Goal: Information Seeking & Learning: Learn about a topic

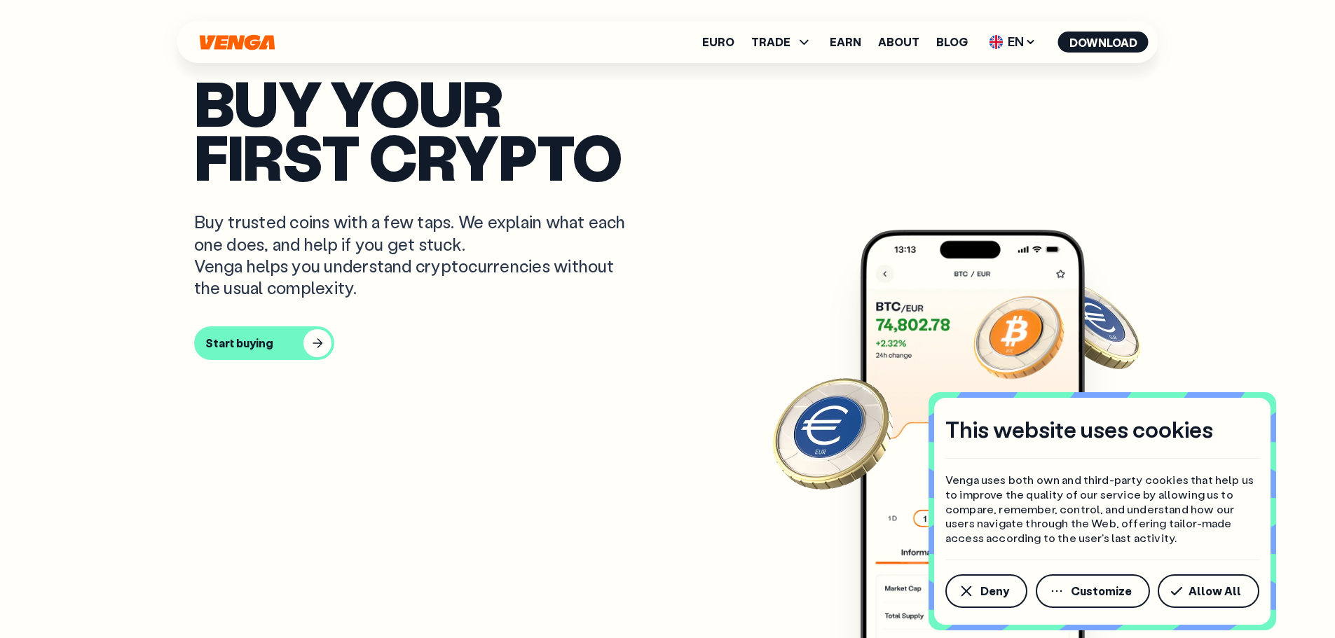
scroll to position [561, 0]
click at [1034, 568] on div "Deny Customize Allow All" at bounding box center [1102, 585] width 314 height 48
click at [1022, 579] on div "Deny Customize Allow All" at bounding box center [1102, 585] width 314 height 48
click at [1008, 582] on button "Deny" at bounding box center [986, 592] width 82 height 34
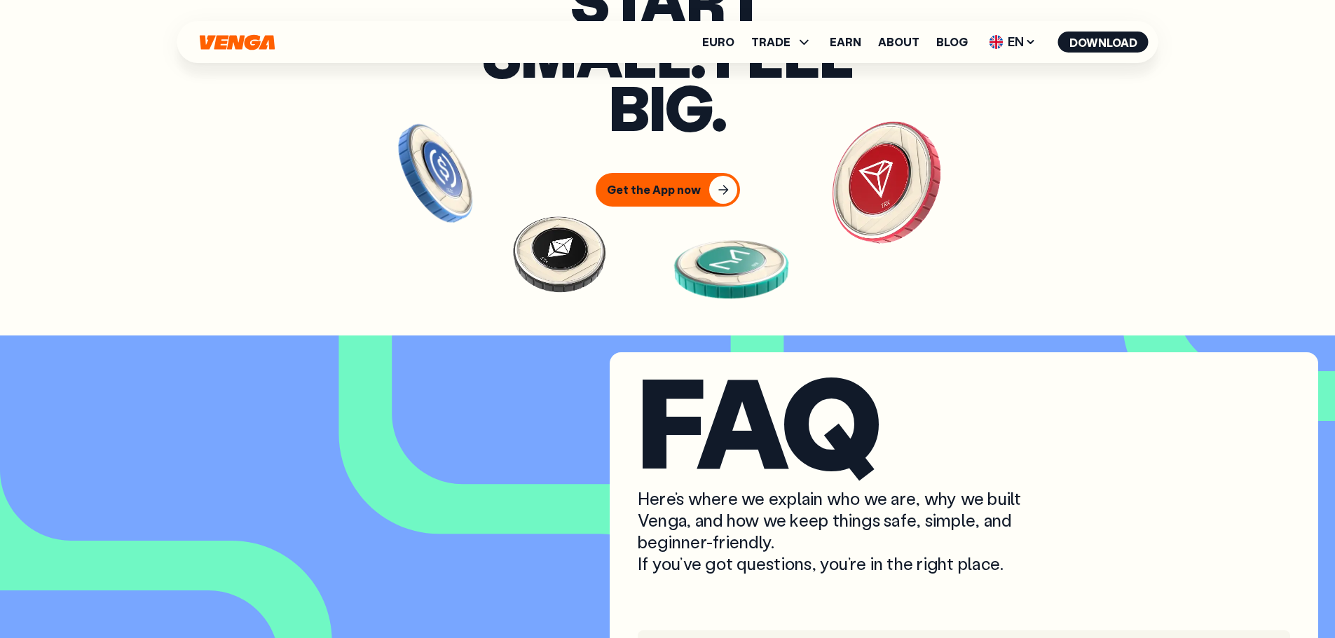
scroll to position [5746, 0]
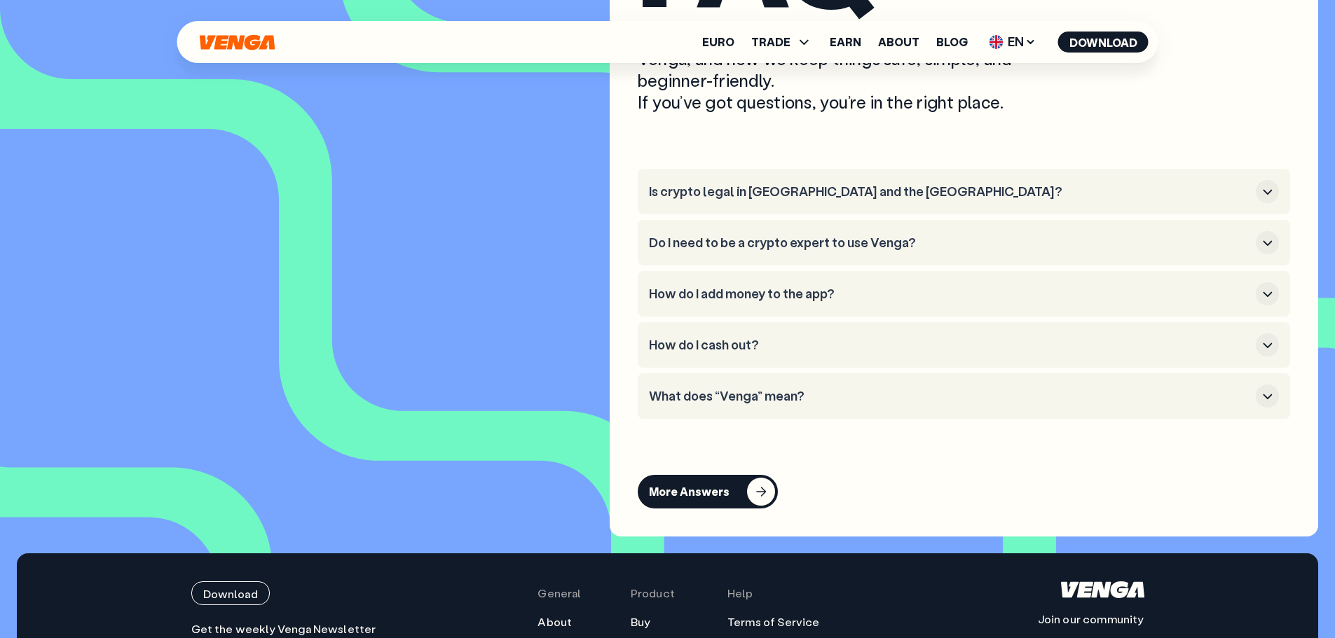
click at [1031, 283] on ul "Is crypto legal in [GEOGRAPHIC_DATA] and the [GEOGRAPHIC_DATA]? Do I need to be…" at bounding box center [964, 294] width 652 height 250
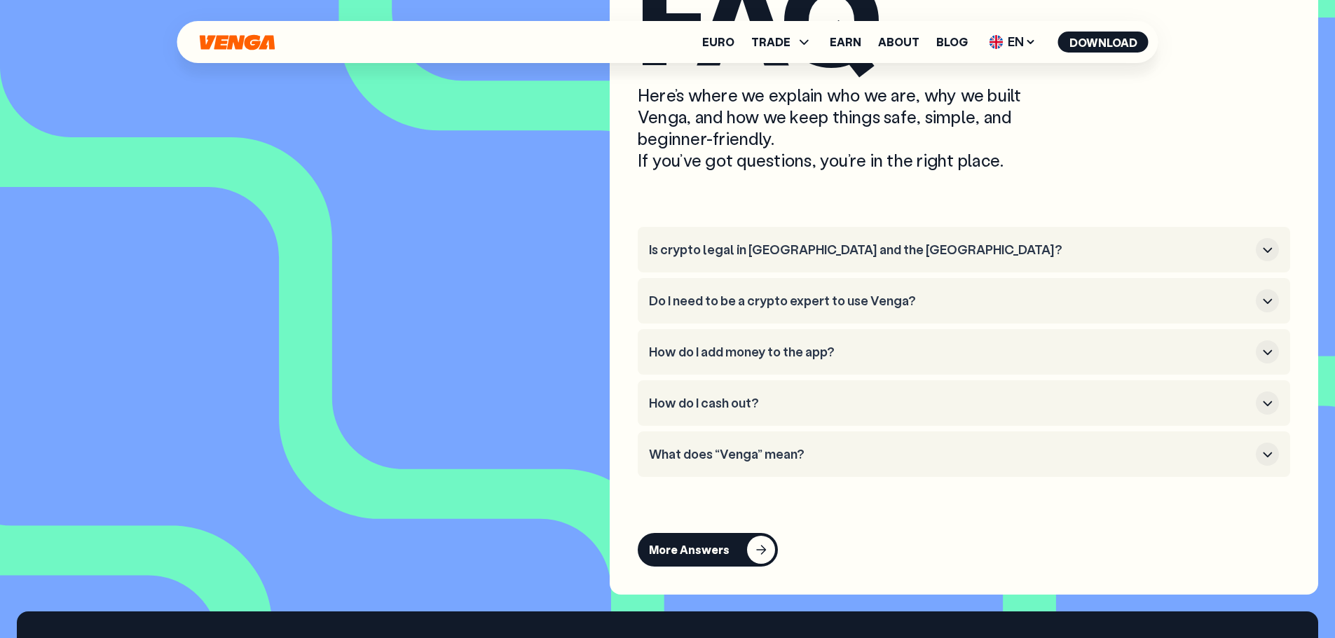
click at [1031, 283] on ul "Is crypto legal in [GEOGRAPHIC_DATA] and the [GEOGRAPHIC_DATA]? Do I need to be…" at bounding box center [964, 352] width 652 height 250
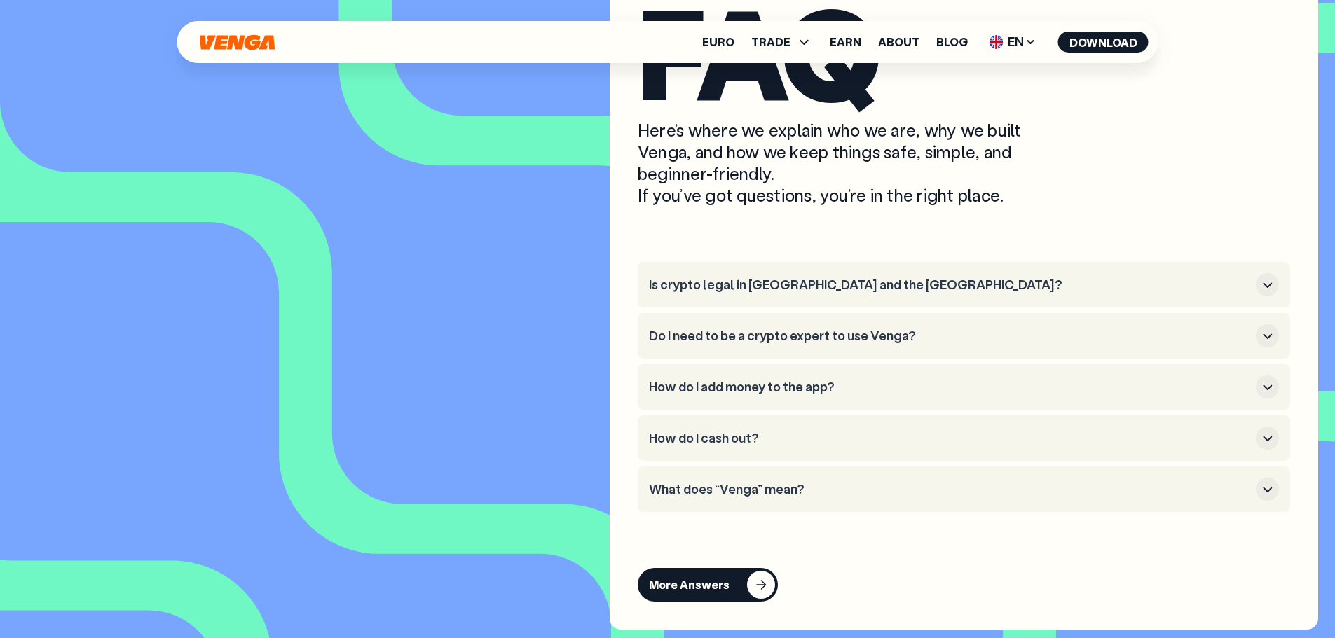
click at [1031, 283] on li "Is crypto legal in [GEOGRAPHIC_DATA] and the [GEOGRAPHIC_DATA]?" at bounding box center [964, 285] width 652 height 46
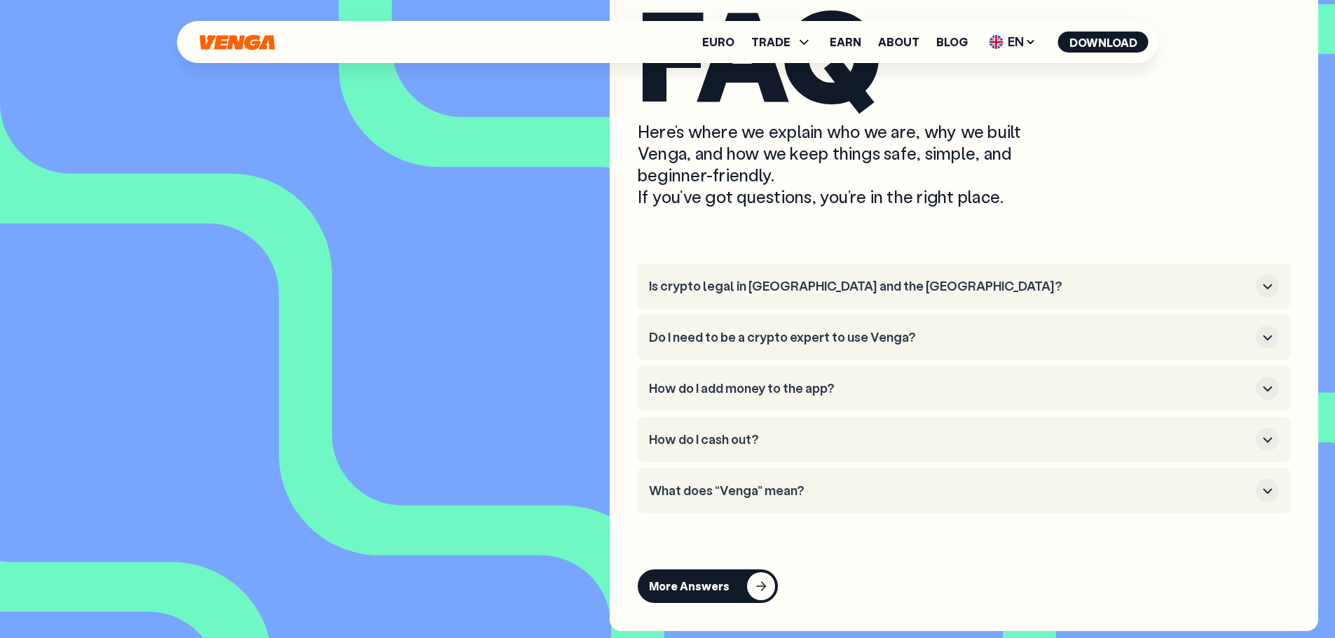
click at [1027, 294] on li "Is crypto legal in [GEOGRAPHIC_DATA] and the [GEOGRAPHIC_DATA]?" at bounding box center [964, 286] width 652 height 46
click at [1026, 294] on li "Is crypto legal in [GEOGRAPHIC_DATA] and the [GEOGRAPHIC_DATA]?" at bounding box center [964, 287] width 652 height 46
click at [1026, 288] on li "Is crypto legal in [GEOGRAPHIC_DATA] and the [GEOGRAPHIC_DATA]?" at bounding box center [964, 287] width 652 height 46
click at [1023, 294] on li "Is crypto legal in [GEOGRAPHIC_DATA] and the [GEOGRAPHIC_DATA]?" at bounding box center [964, 287] width 652 height 46
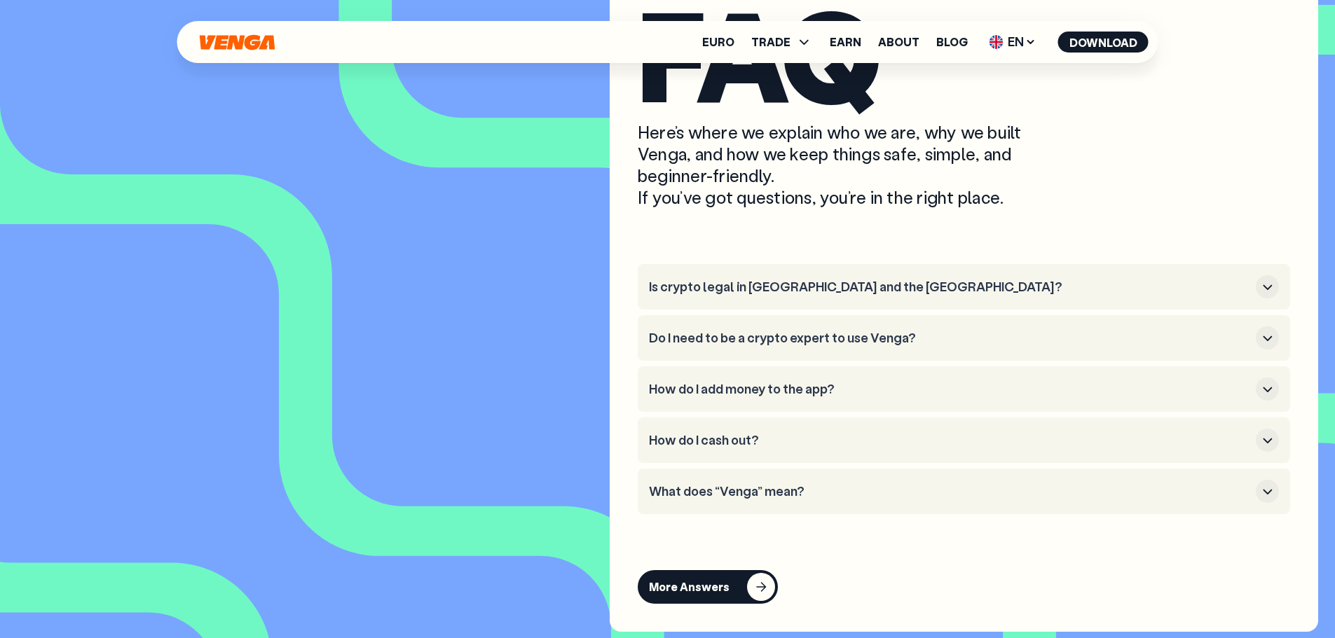
click at [1021, 295] on h3 "Is crypto legal in [GEOGRAPHIC_DATA] and the [GEOGRAPHIC_DATA]?" at bounding box center [949, 287] width 601 height 15
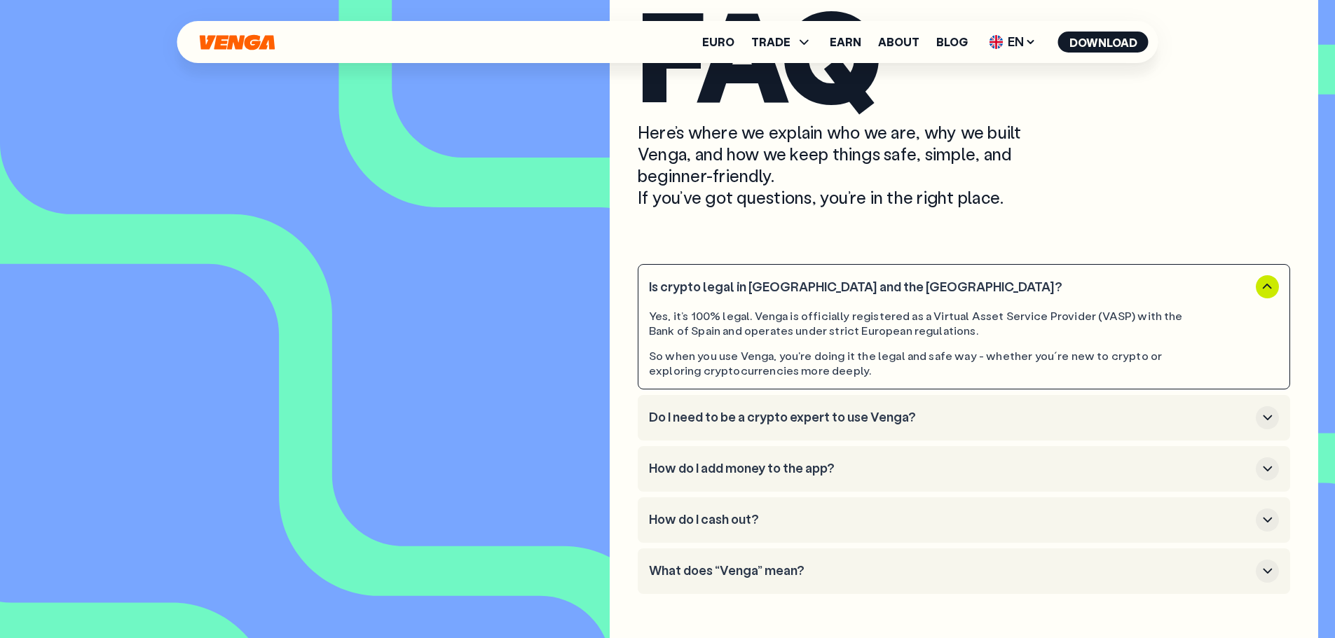
click at [1021, 295] on h3 "Is crypto legal in [GEOGRAPHIC_DATA] and the [GEOGRAPHIC_DATA]?" at bounding box center [949, 287] width 601 height 15
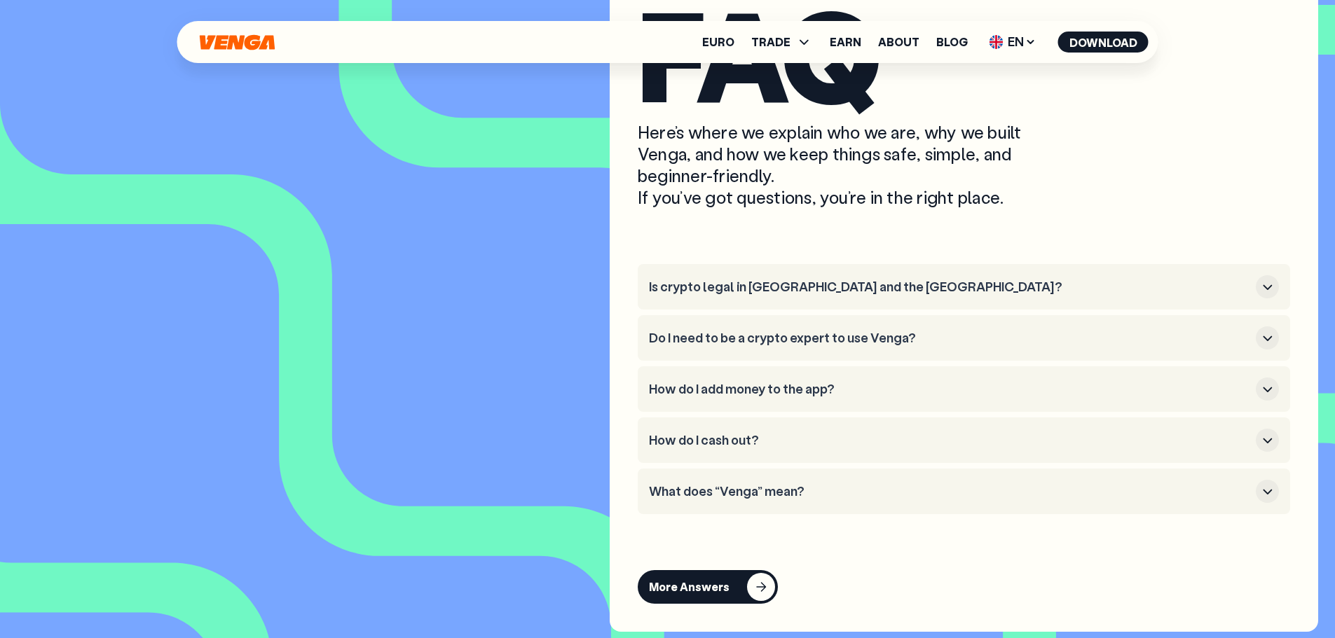
click at [1009, 350] on button "Do I need to be a crypto expert to use Venga?" at bounding box center [964, 338] width 630 height 23
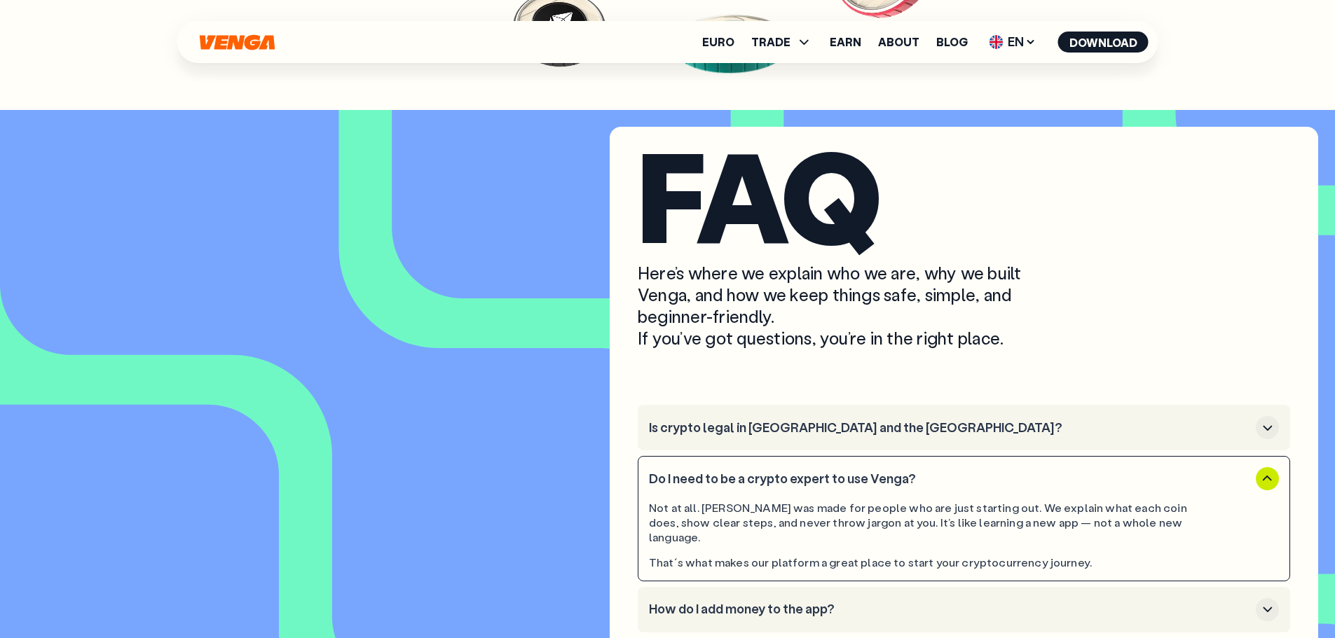
click at [809, 537] on div "Not at all. [PERSON_NAME] was made for people who are just starting out. We exp…" at bounding box center [924, 522] width 551 height 43
click at [794, 486] on h3 "Do I need to be a crypto expert to use Venga?" at bounding box center [949, 478] width 601 height 15
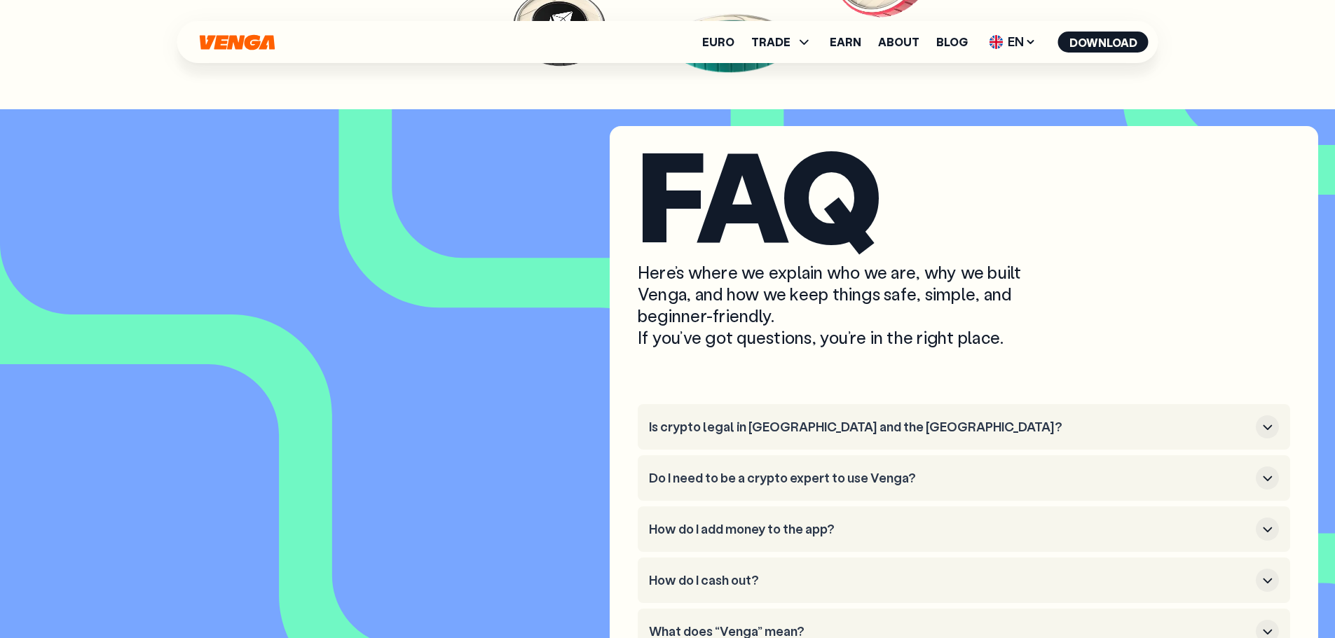
click at [806, 435] on h3 "Is crypto legal in [GEOGRAPHIC_DATA] and the [GEOGRAPHIC_DATA]?" at bounding box center [949, 427] width 601 height 15
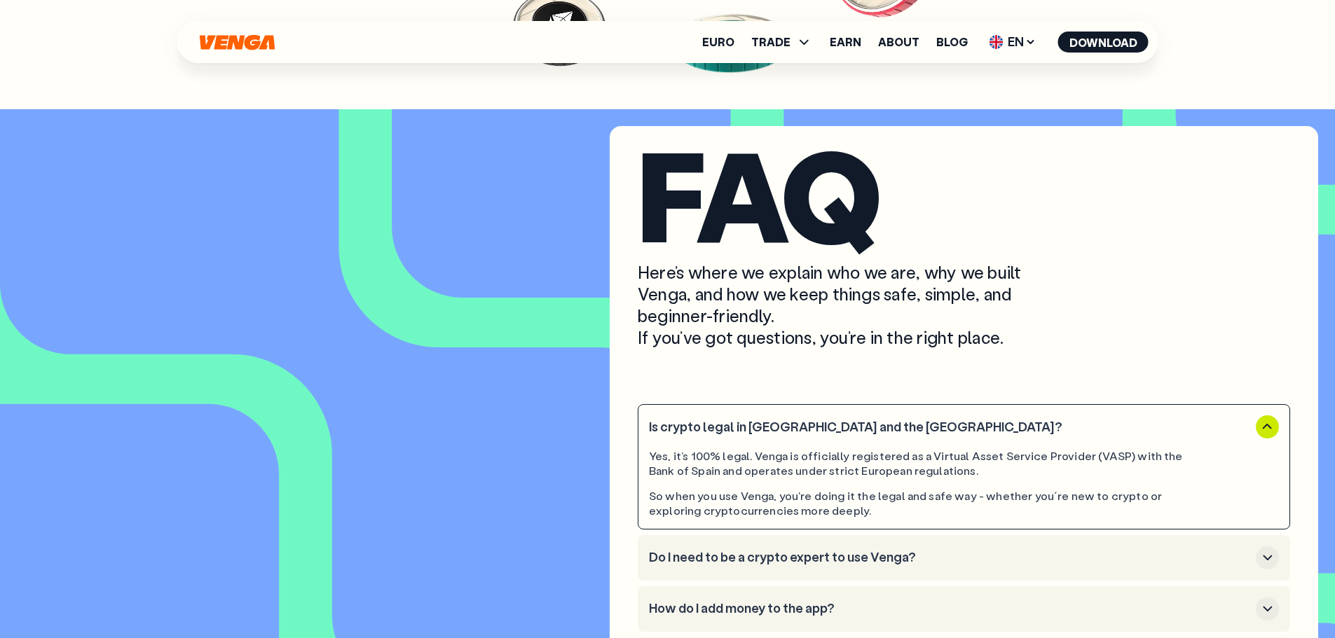
click at [805, 435] on h3 "Is crypto legal in [GEOGRAPHIC_DATA] and the [GEOGRAPHIC_DATA]?" at bounding box center [949, 427] width 601 height 15
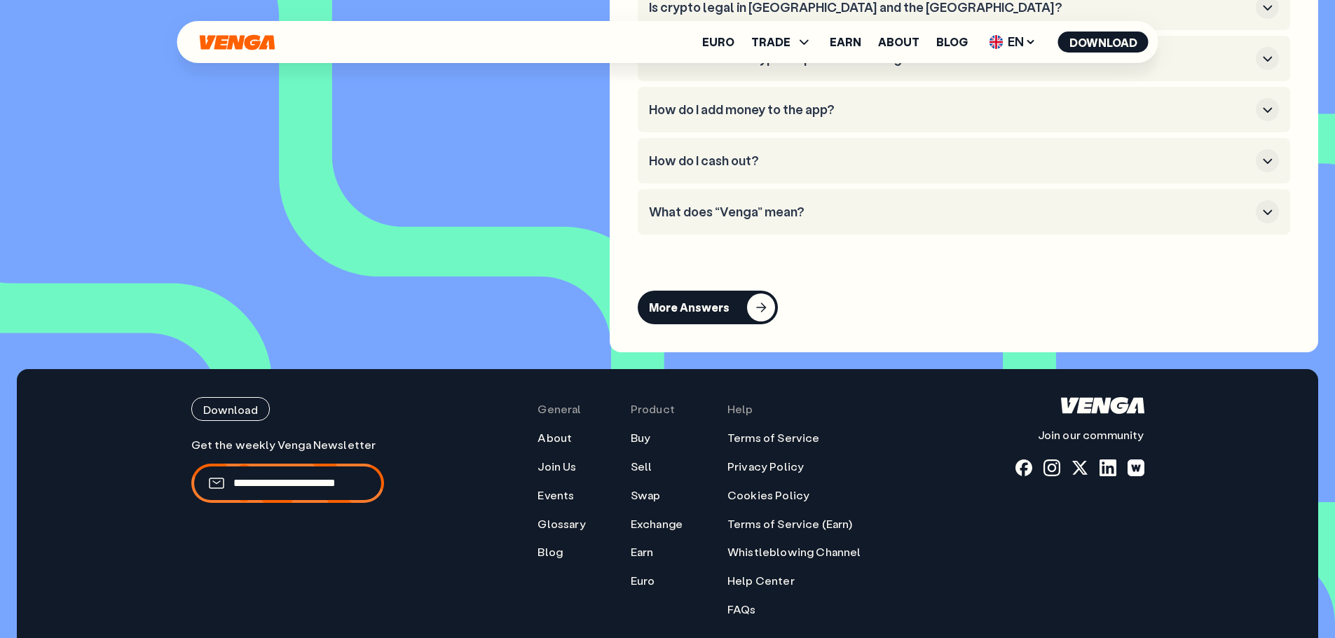
click at [740, 235] on li "What does “Venga” mean?" at bounding box center [964, 212] width 652 height 46
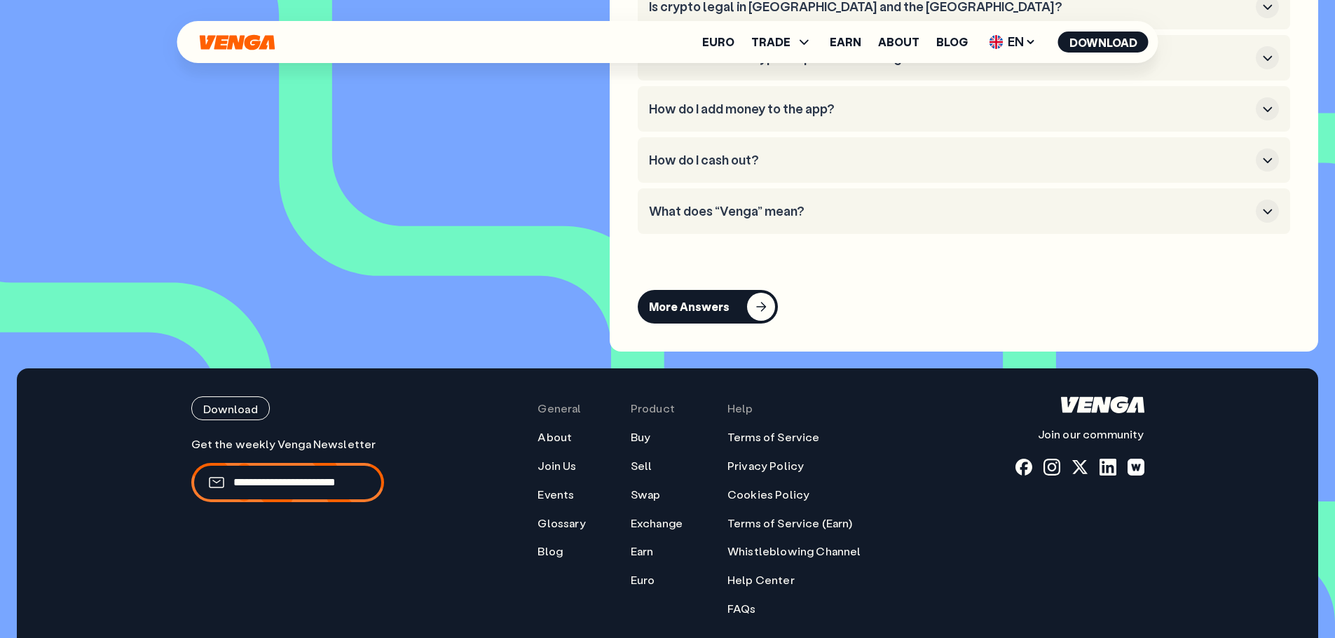
click at [753, 219] on h3 "What does “Venga” mean?" at bounding box center [949, 211] width 601 height 15
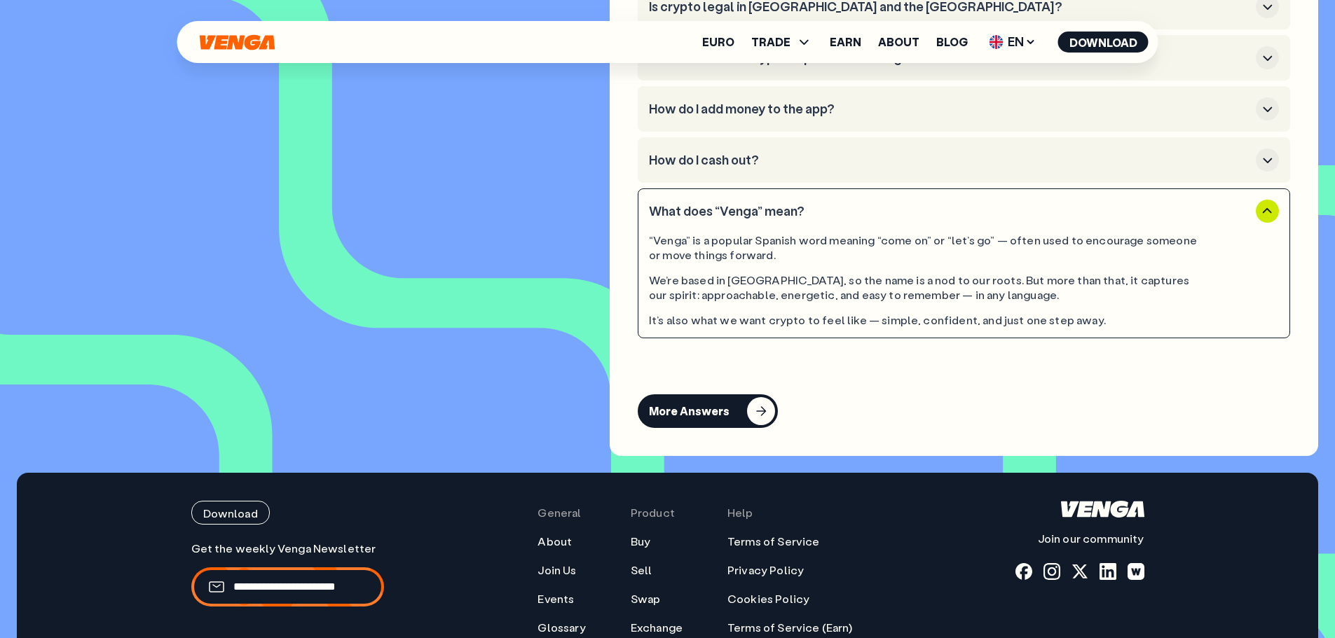
click at [753, 219] on h3 "What does “Venga” mean?" at bounding box center [949, 211] width 601 height 15
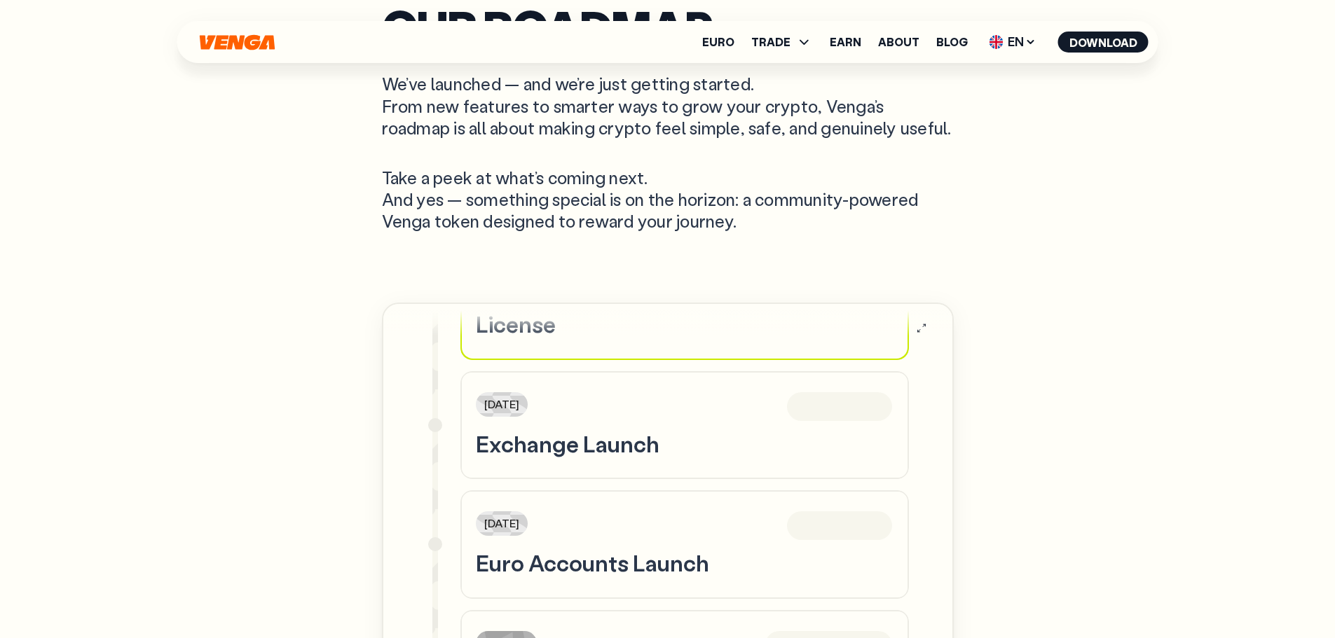
scroll to position [771, 0]
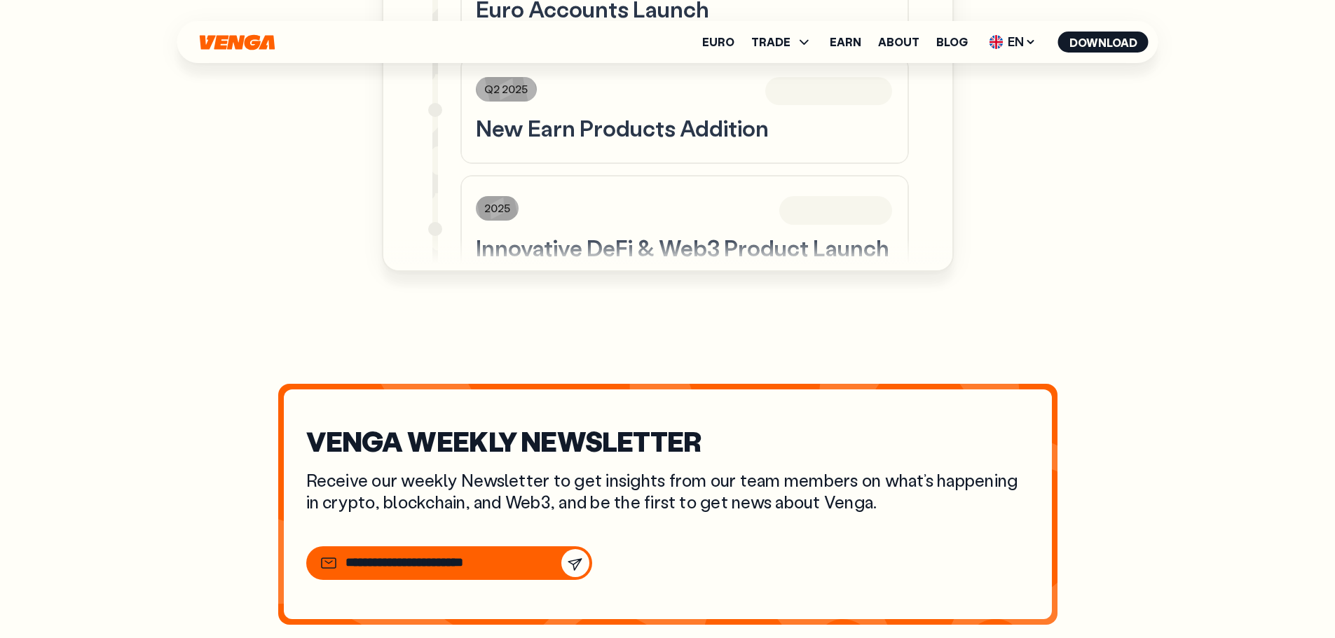
click at [1057, 365] on div "Our Roadmap We’ve launched — and we’re just getting started. From new features …" at bounding box center [667, 38] width 1009 height 1307
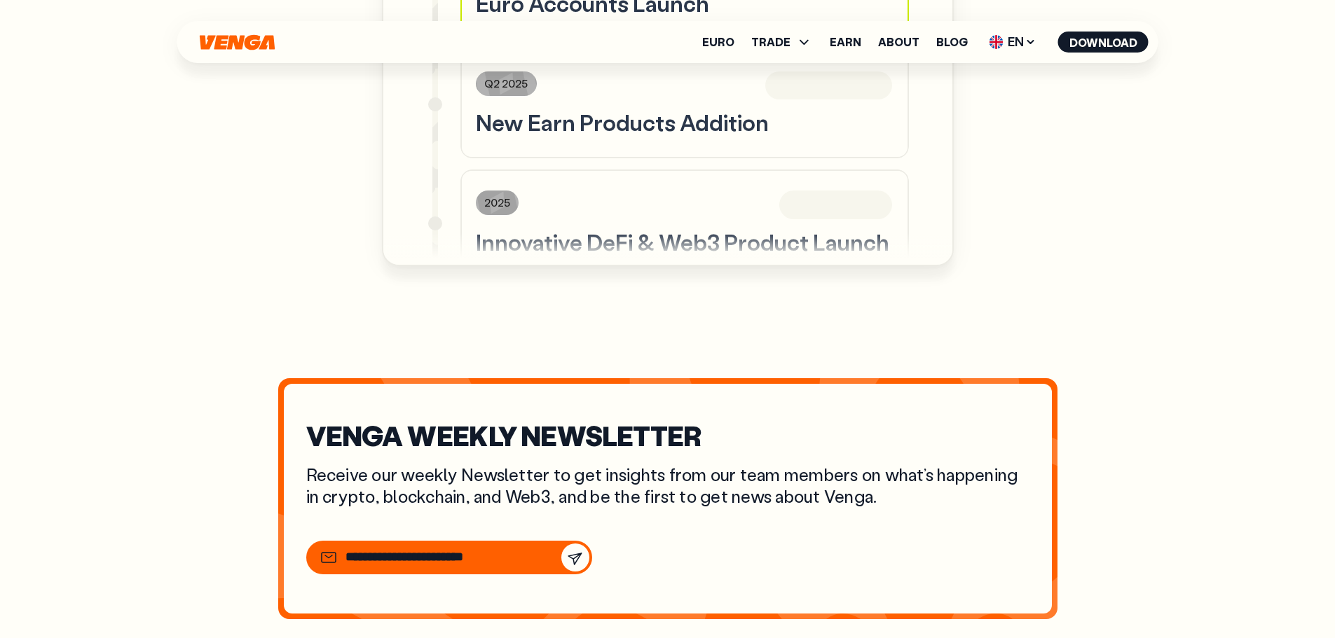
click at [1057, 366] on section "VENGA WEEKLY NEWSLETTER Receive our weekly Newsletter to get insights from our …" at bounding box center [667, 511] width 975 height 350
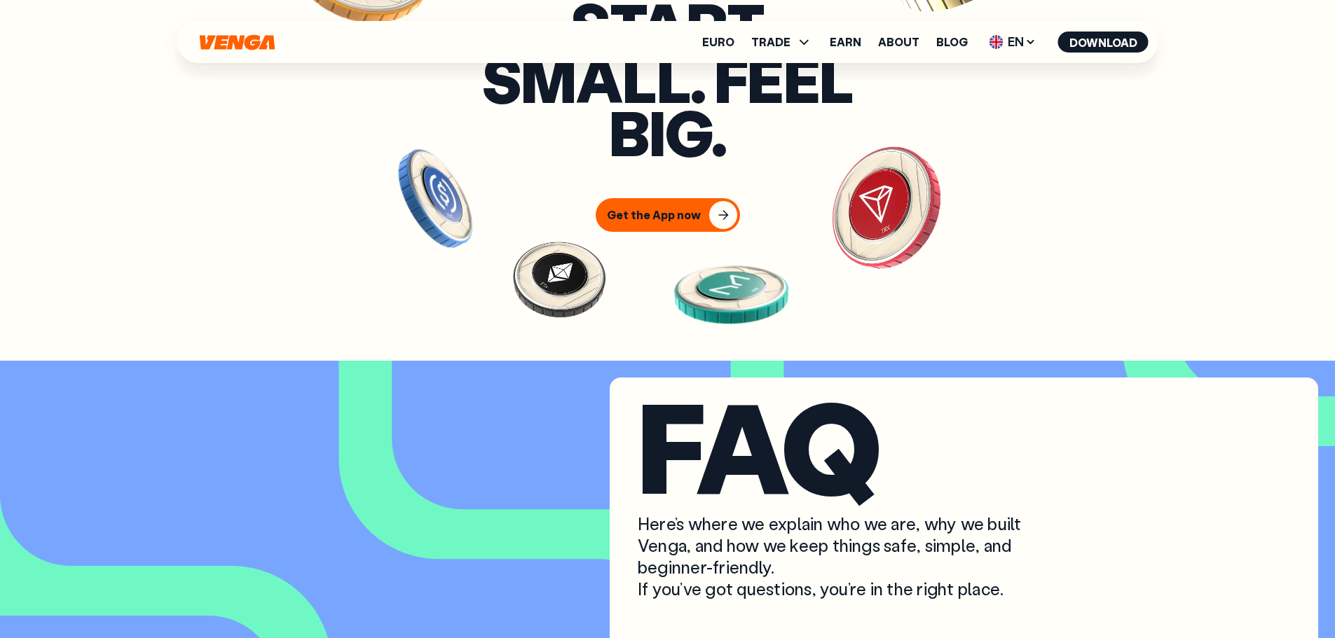
scroll to position [5705, 0]
